Goal: Task Accomplishment & Management: Manage account settings

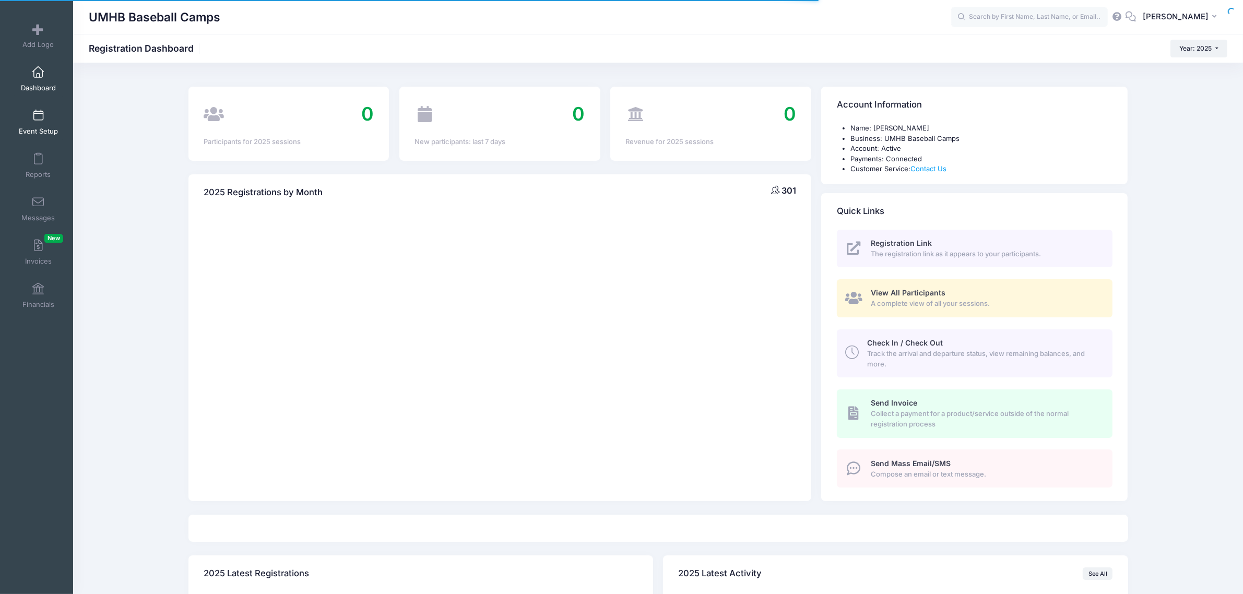
click at [35, 128] on span "Event Setup" at bounding box center [38, 131] width 39 height 9
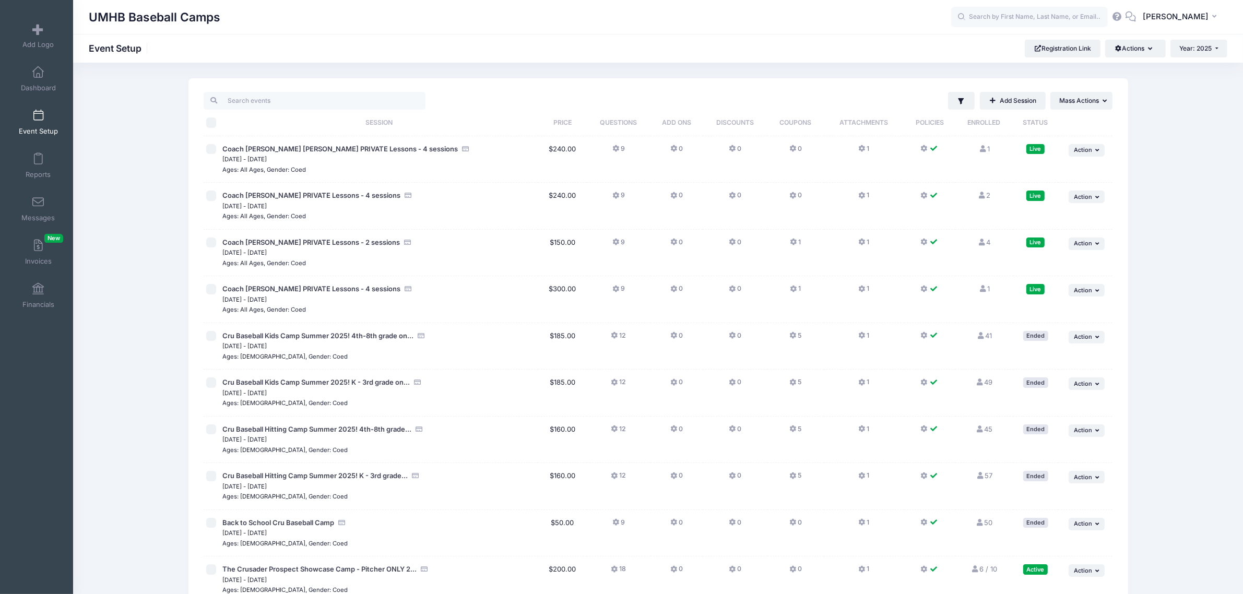
click at [522, 9] on div "UMHB Baseball Camps" at bounding box center [520, 17] width 862 height 24
